Goal: Task Accomplishment & Management: Manage account settings

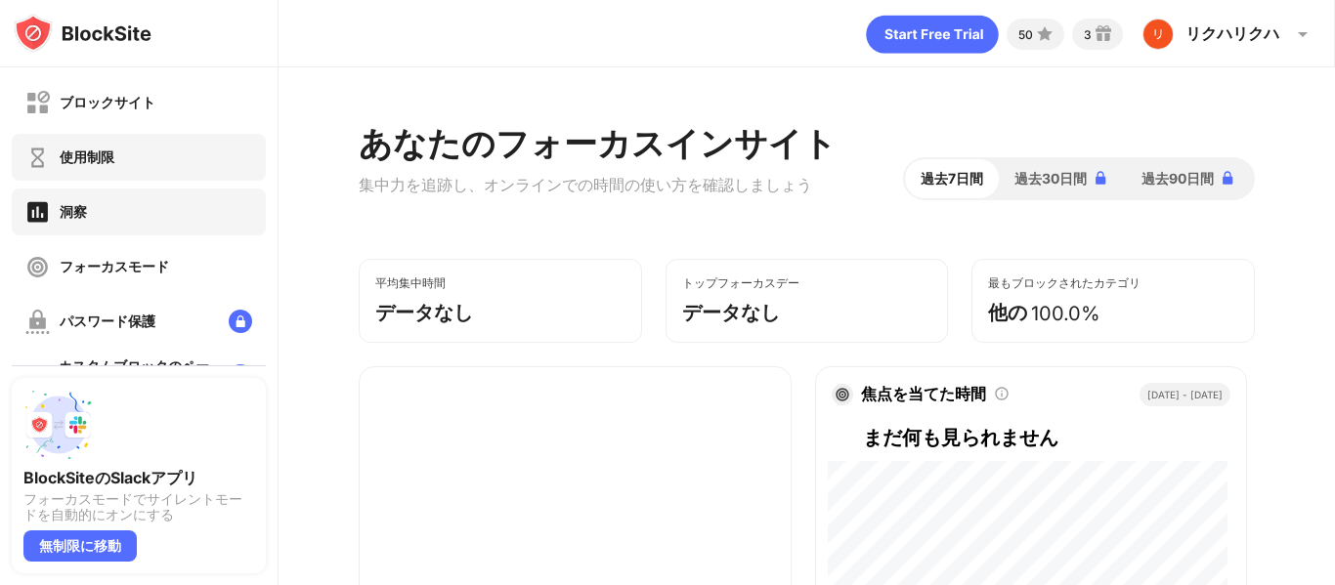
click at [124, 162] on div "使用制限" at bounding box center [139, 157] width 254 height 47
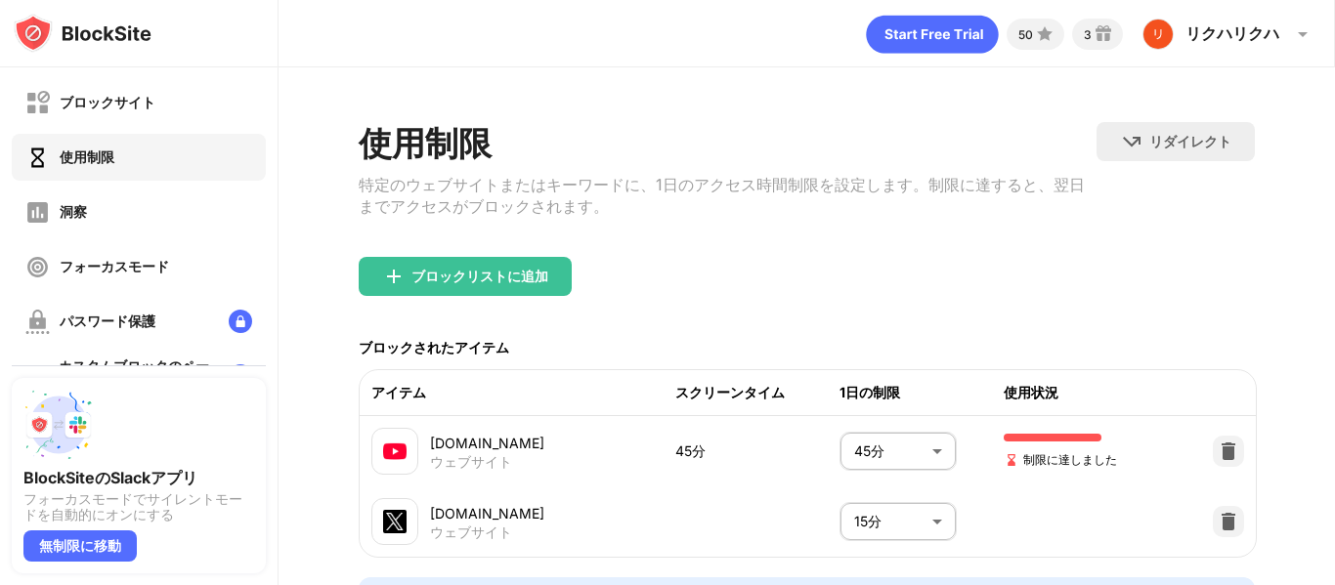
click at [902, 448] on body "ブロックサイト 使用制限 洞察 フォーカスモード パスワード保護 カスタムブロックのページ 設定 情報 ブロッキング BlockSiteのSlackアプリ フ…" at bounding box center [667, 292] width 1335 height 585
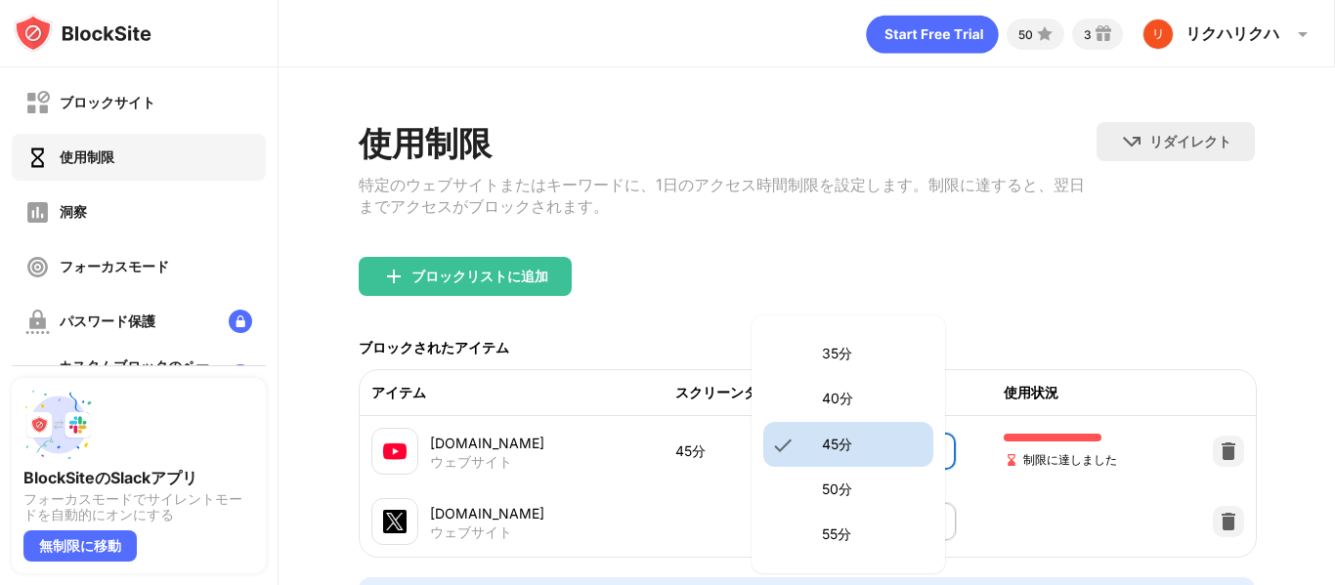
scroll to position [224, 0]
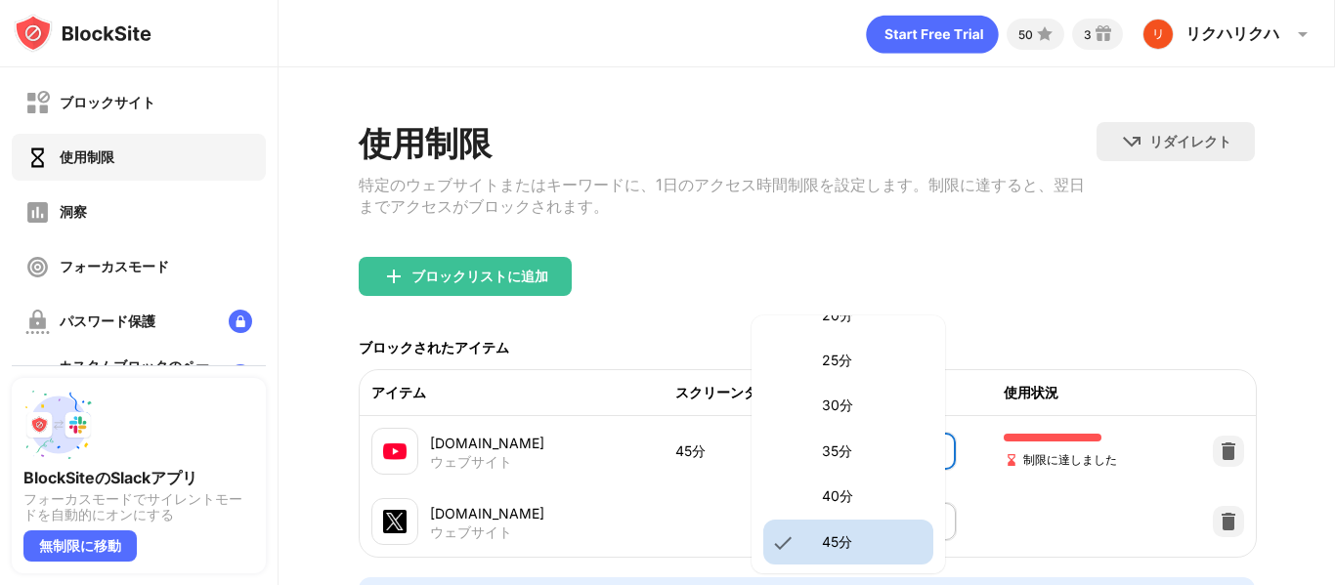
click at [846, 451] on font "35分" at bounding box center [837, 451] width 30 height 17
type input "**"
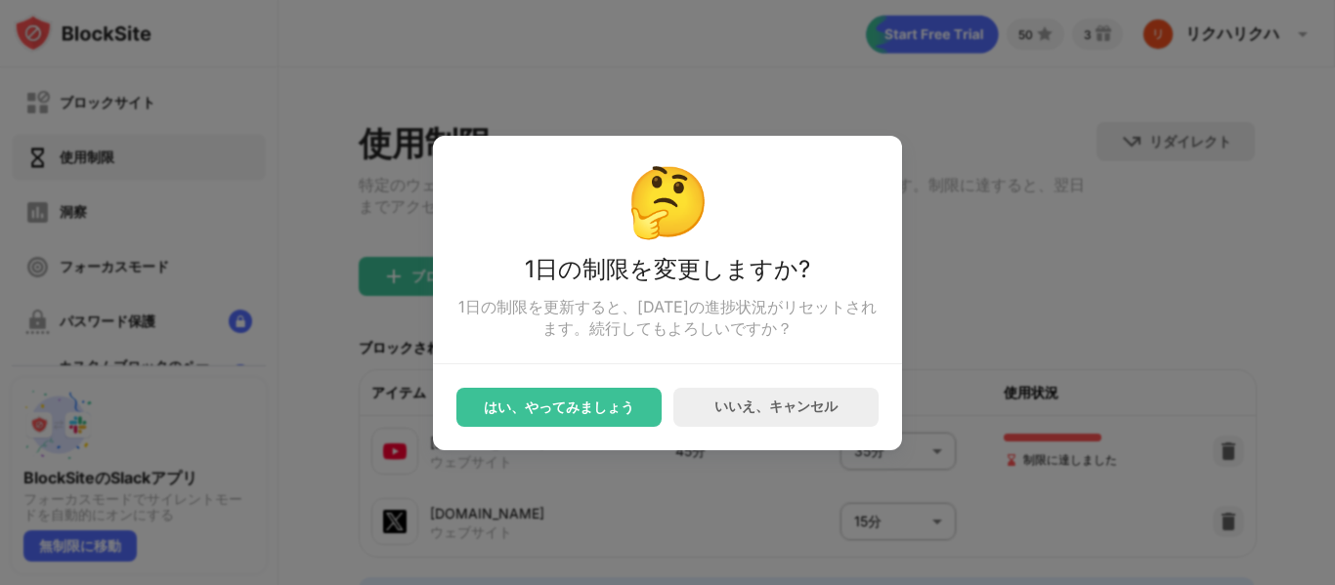
click at [544, 415] on font "はい、やってみましょう" at bounding box center [559, 407] width 150 height 17
